Goal: Subscribe to service/newsletter

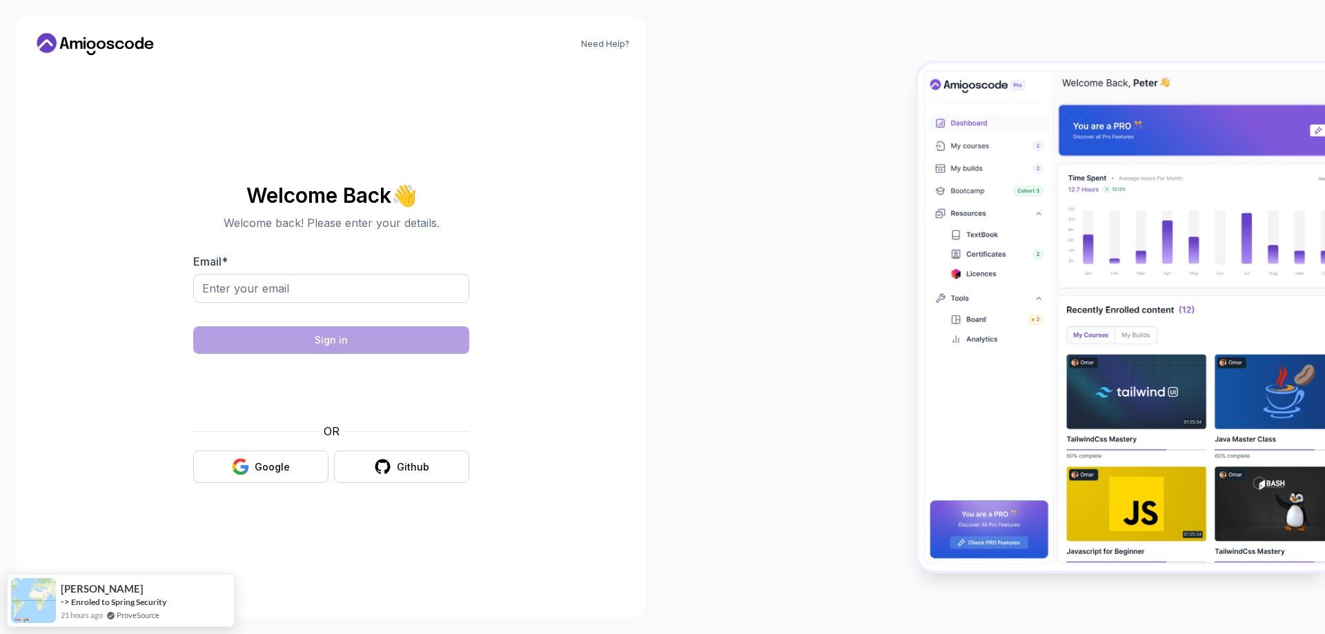
click at [667, 286] on div at bounding box center [994, 317] width 663 height 634
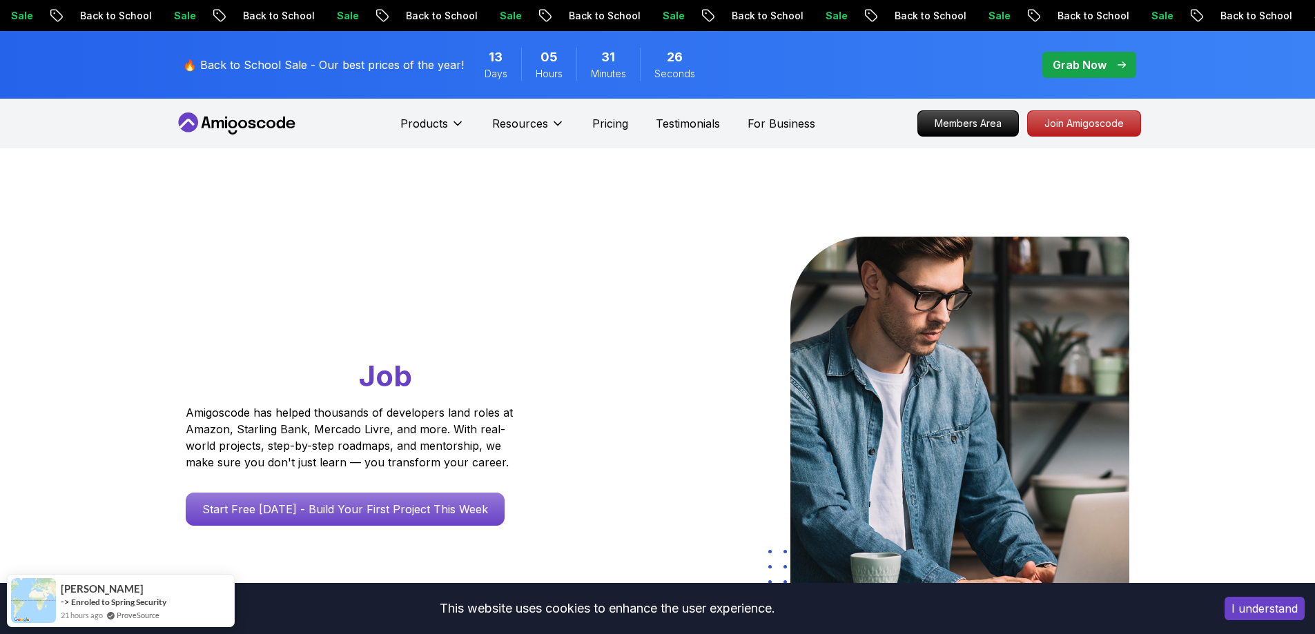
click at [1076, 68] on p "Grab Now" at bounding box center [1079, 65] width 54 height 17
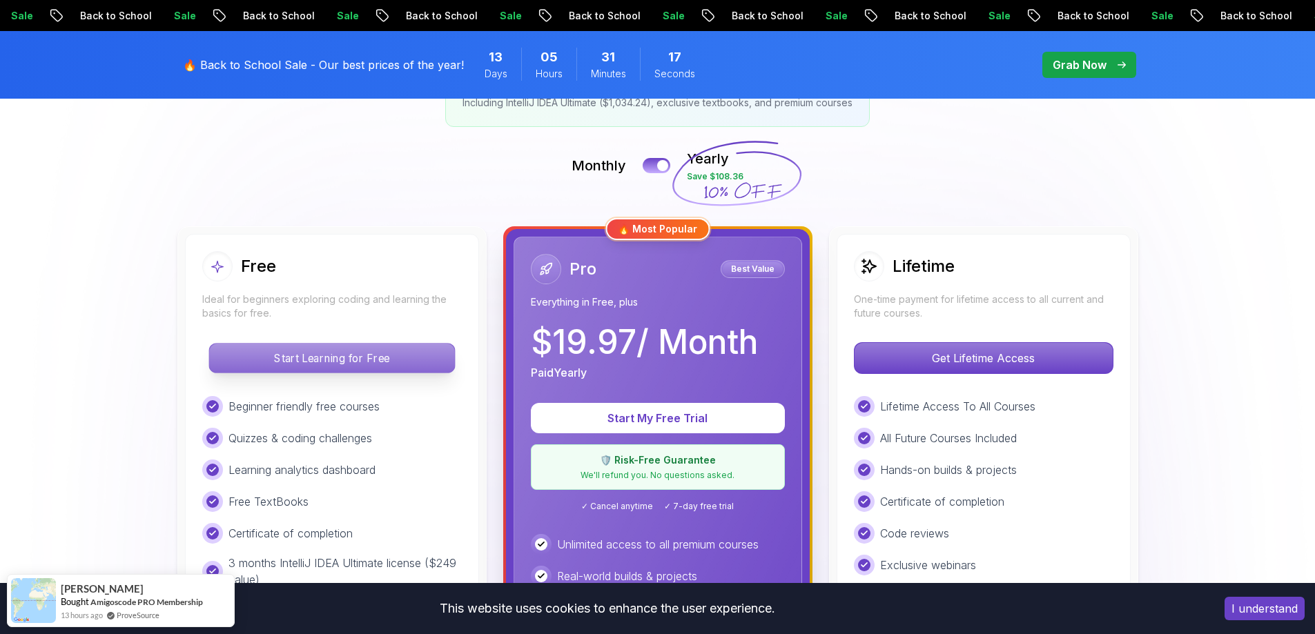
scroll to position [276, 0]
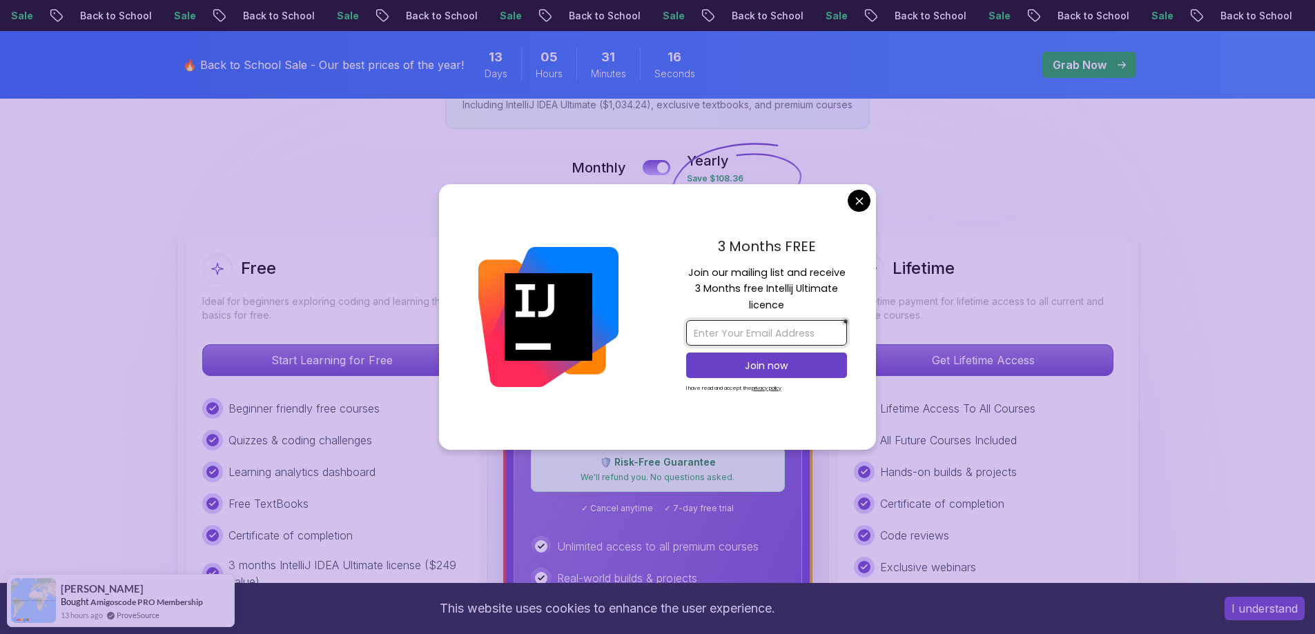
click at [765, 331] on input "email" at bounding box center [766, 333] width 161 height 26
type input "[EMAIL_ADDRESS][DOMAIN_NAME]"
click at [747, 356] on button "Join now" at bounding box center [766, 366] width 161 height 26
